Goal: Use online tool/utility

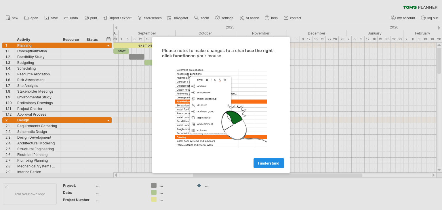
click at [265, 160] on link "I understand" at bounding box center [268, 163] width 30 height 10
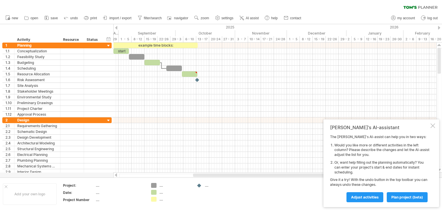
drag, startPoint x: 392, startPoint y: 198, endPoint x: 364, endPoint y: 190, distance: 29.3
click at [364, 190] on div "Adjust activities plan project (beta)" at bounding box center [379, 194] width 99 height 15
click at [362, 194] on link "Adjust activities" at bounding box center [364, 197] width 37 height 10
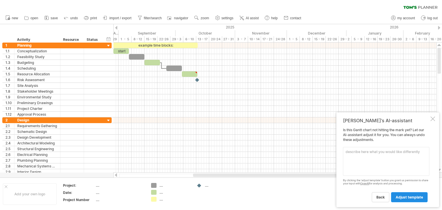
click at [406, 198] on span "adjust template" at bounding box center [408, 197] width 27 height 4
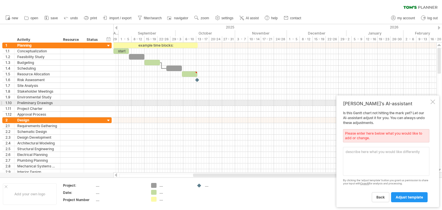
click at [434, 101] on div at bounding box center [432, 102] width 5 height 5
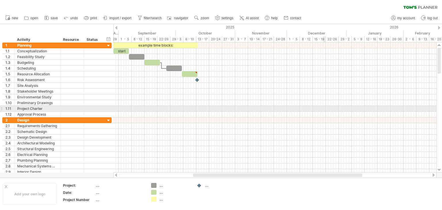
click at [325, 106] on div at bounding box center [274, 109] width 323 height 6
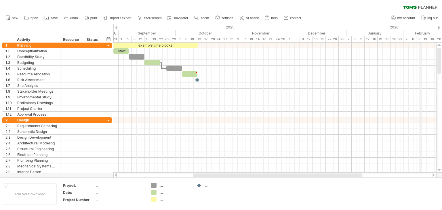
drag, startPoint x: 439, startPoint y: 56, endPoint x: 419, endPoint y: 40, distance: 25.8
click at [419, 40] on div "Trying to reach [DOMAIN_NAME] Connected again... 0% clear filter new 1" at bounding box center [221, 105] width 442 height 210
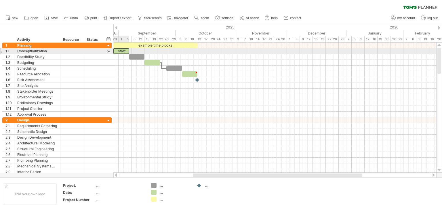
click at [120, 51] on div "start" at bounding box center [121, 50] width 16 height 5
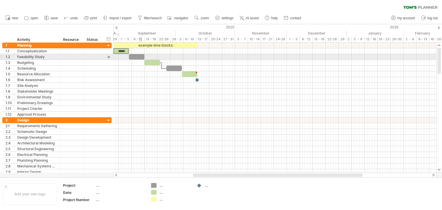
click at [139, 59] on div at bounding box center [137, 56] width 16 height 5
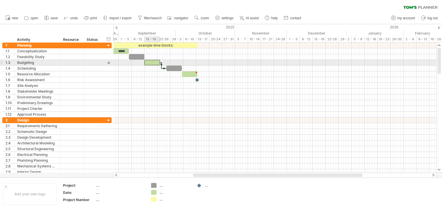
click at [151, 63] on div at bounding box center [152, 62] width 16 height 5
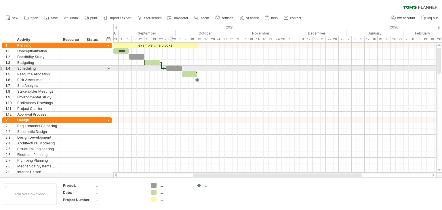
click at [171, 69] on div at bounding box center [174, 68] width 16 height 5
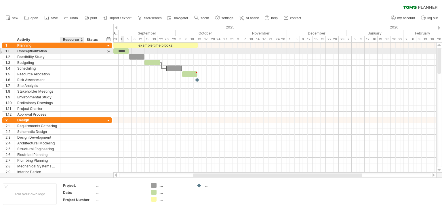
click at [70, 51] on div at bounding box center [72, 50] width 18 height 5
